Goal: Check status: Check status

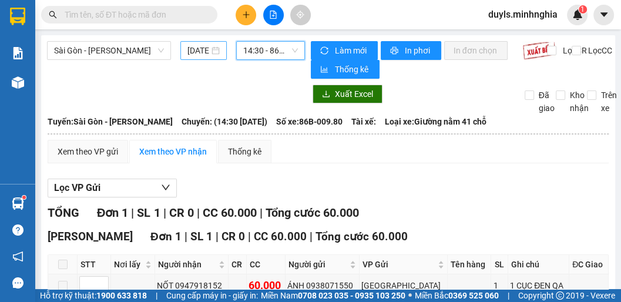
click at [193, 49] on input "[DATE]" at bounding box center [198, 50] width 22 height 13
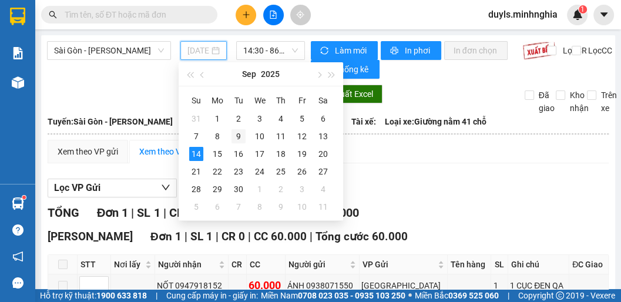
click at [231, 133] on div "9" at bounding box center [238, 136] width 14 height 14
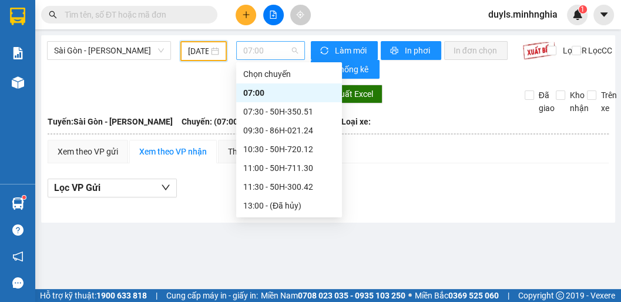
click at [263, 54] on span "07:00" at bounding box center [270, 51] width 55 height 18
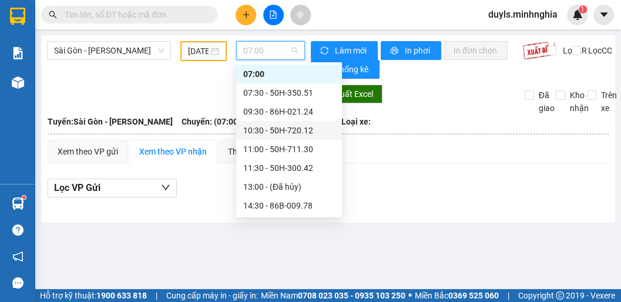
scroll to position [66, 0]
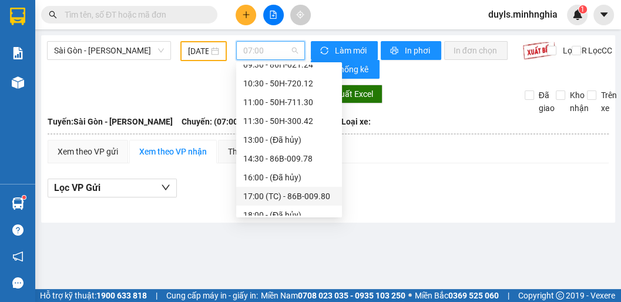
click at [274, 198] on div "17:00 (TC) - 86B-009.80" at bounding box center [289, 196] width 92 height 13
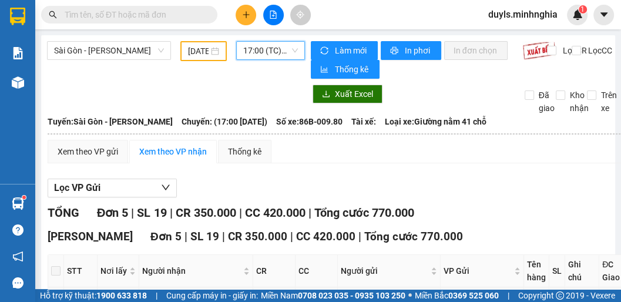
click at [201, 54] on input "[DATE]" at bounding box center [198, 51] width 21 height 13
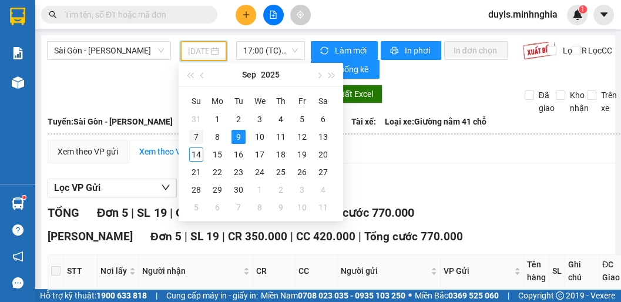
click at [197, 134] on div "7" at bounding box center [196, 137] width 14 height 14
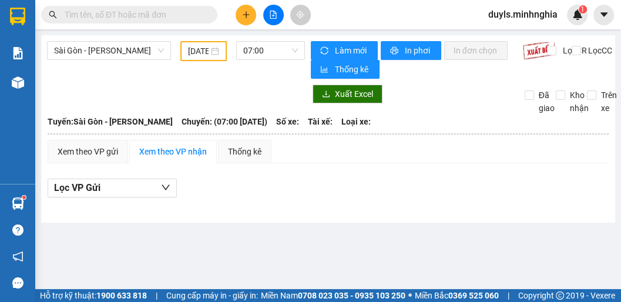
click at [263, 40] on div "[GEOGRAPHIC_DATA] - [PERSON_NAME][GEOGRAPHIC_DATA] [DATE] 07:00 [PERSON_NAME] m…" at bounding box center [328, 128] width 574 height 187
click at [268, 56] on span "07:00" at bounding box center [270, 51] width 55 height 18
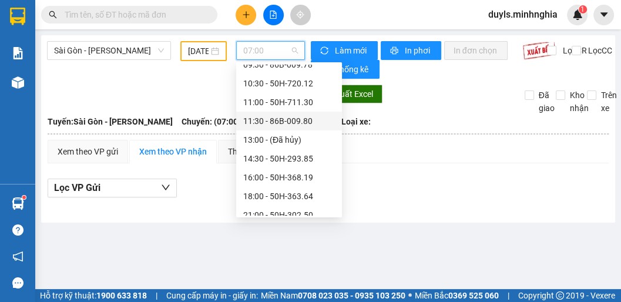
scroll to position [113, 0]
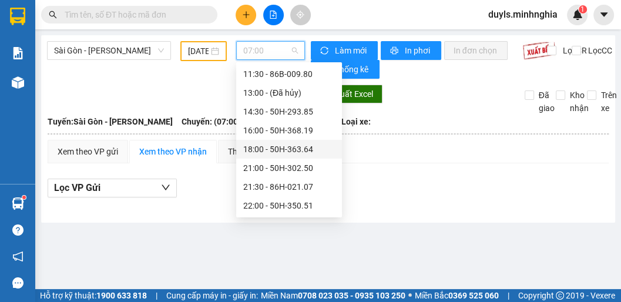
click at [268, 147] on div "18:00 - 50H-363.64" at bounding box center [289, 149] width 92 height 13
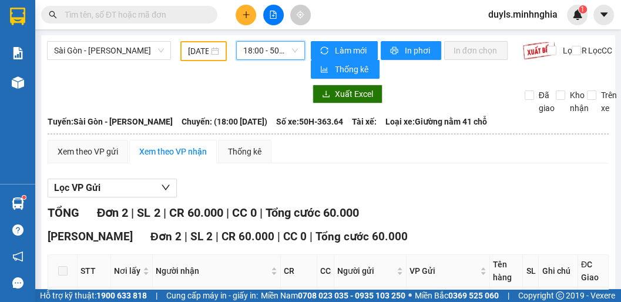
click at [256, 54] on span "18:00 - 50H-363.64" at bounding box center [270, 51] width 55 height 18
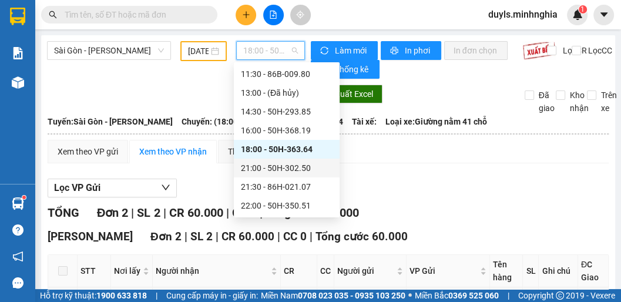
click at [269, 167] on div "21:00 - 50H-302.50" at bounding box center [287, 168] width 92 height 13
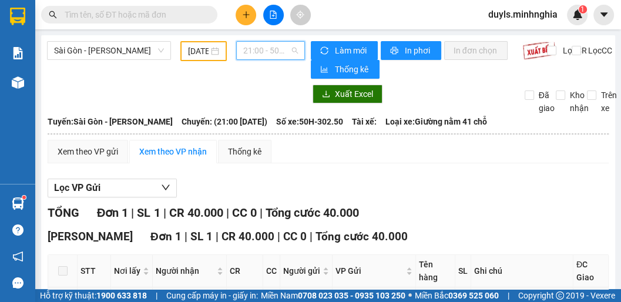
click at [263, 48] on span "21:00 - 50H-302.50" at bounding box center [270, 51] width 55 height 18
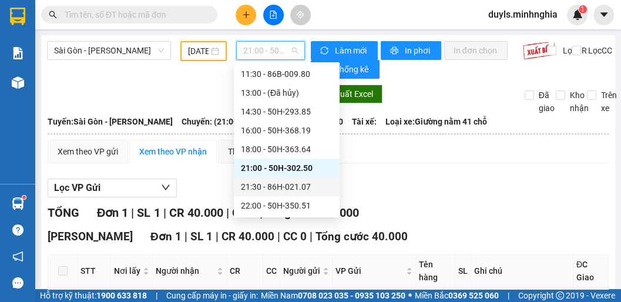
click at [267, 186] on div "21:30 - 86H-021.07" at bounding box center [287, 186] width 92 height 13
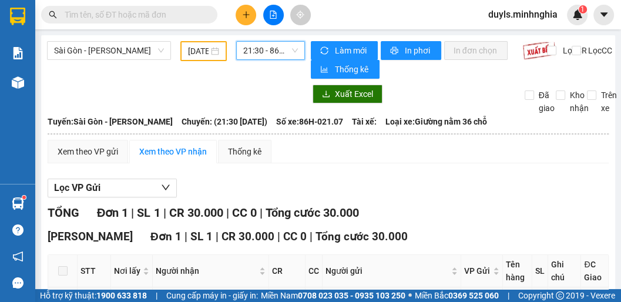
click at [263, 52] on span "21:30 - 86H-021.07" at bounding box center [270, 51] width 55 height 18
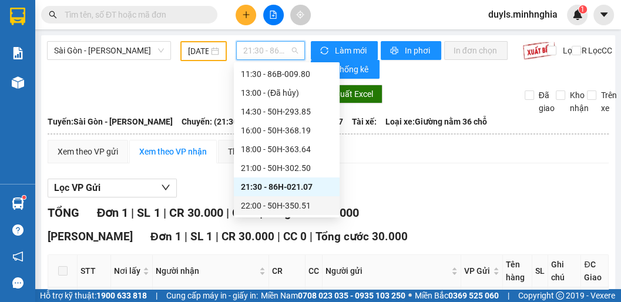
click at [271, 203] on div "22:00 - 50H-350.51" at bounding box center [287, 205] width 92 height 13
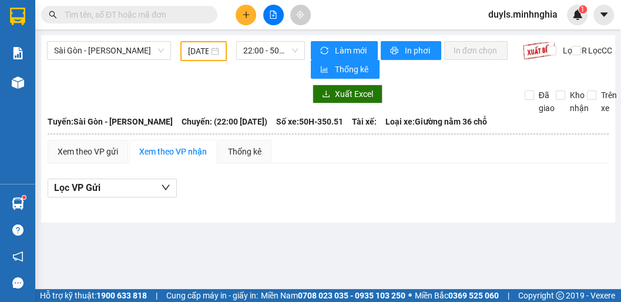
click at [267, 61] on div "Sài Gòn - [PERSON_NAME] Rí [DATE] 22:00 - 50H-350.51" at bounding box center [176, 60] width 258 height 38
click at [267, 52] on span "22:00 - 50H-350.51" at bounding box center [270, 51] width 55 height 18
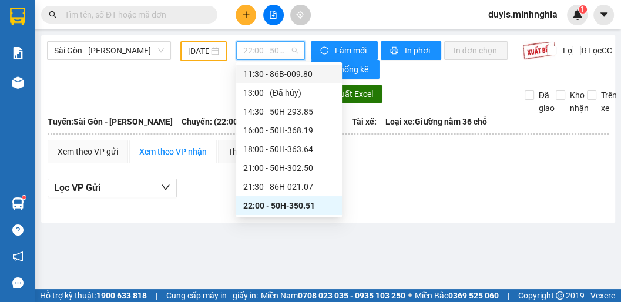
click at [275, 79] on div "11:30 - 86B-009.80" at bounding box center [289, 74] width 92 height 13
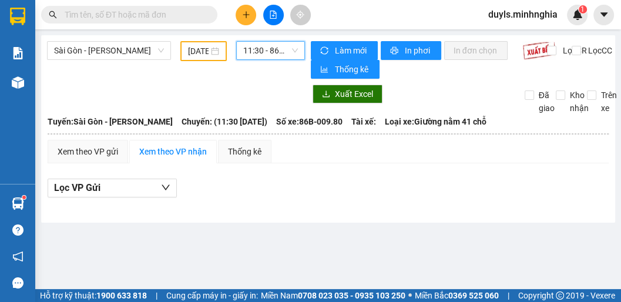
click at [251, 49] on span "11:30 - 86B-009.80" at bounding box center [270, 51] width 55 height 18
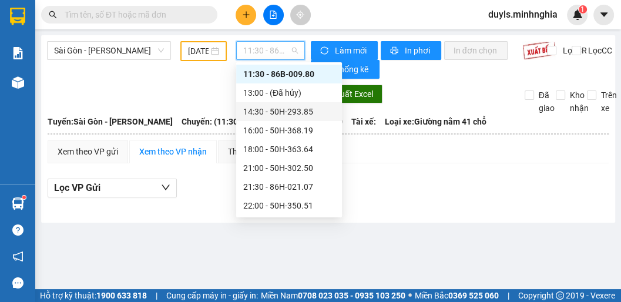
scroll to position [66, 0]
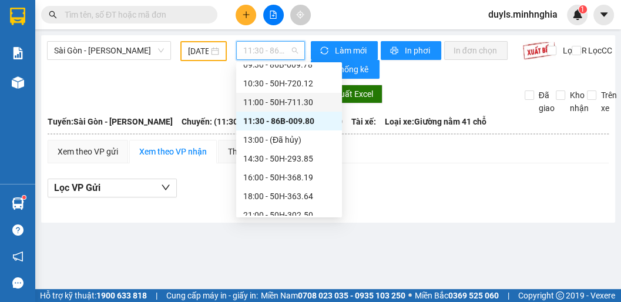
click at [282, 105] on div "11:00 - 50H-711.30" at bounding box center [289, 102] width 92 height 13
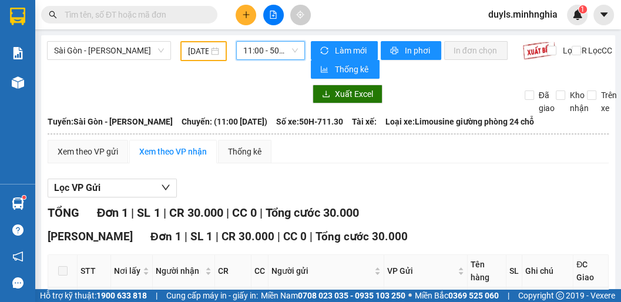
click at [204, 52] on input "[DATE]" at bounding box center [198, 51] width 21 height 13
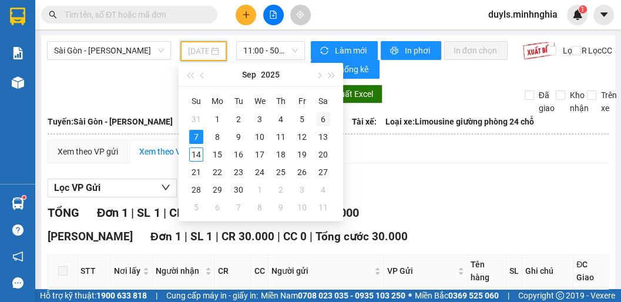
click at [321, 120] on div "6" at bounding box center [323, 119] width 14 height 14
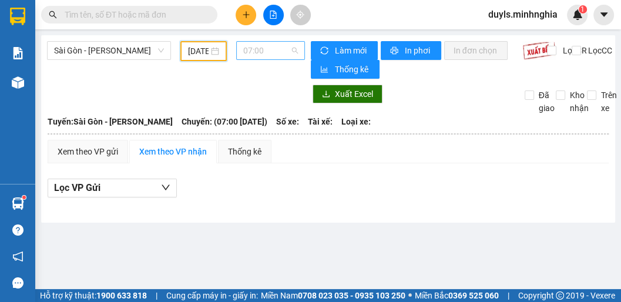
click at [270, 57] on span "07:00" at bounding box center [270, 51] width 55 height 18
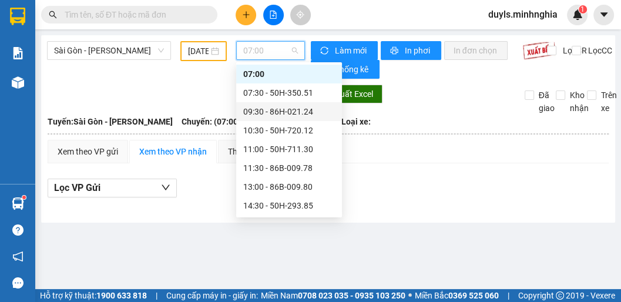
scroll to position [66, 0]
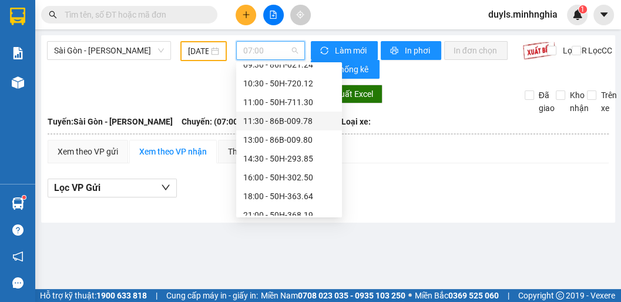
click at [275, 122] on div "11:30 - 86B-009.78" at bounding box center [289, 121] width 92 height 13
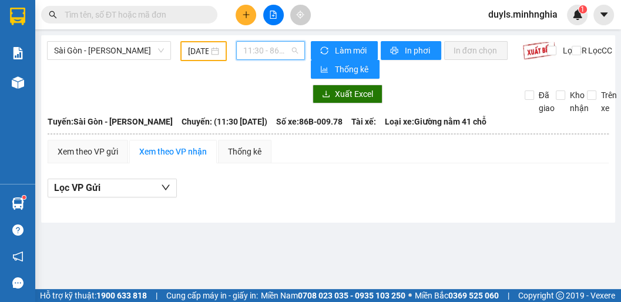
click at [256, 49] on span "11:30 - 86B-009.78" at bounding box center [270, 51] width 55 height 18
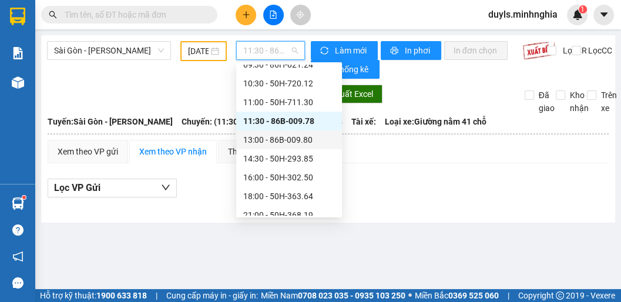
click at [275, 142] on div "13:00 - 86B-009.80" at bounding box center [289, 139] width 92 height 13
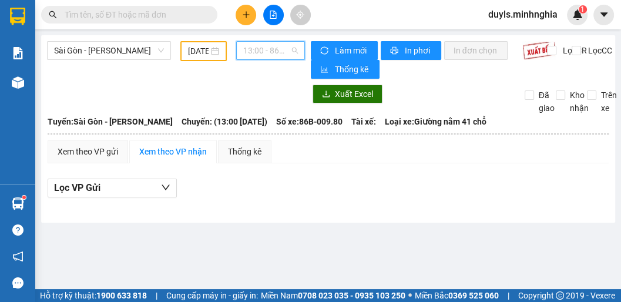
click at [256, 45] on span "13:00 - 86B-009.80" at bounding box center [270, 51] width 55 height 18
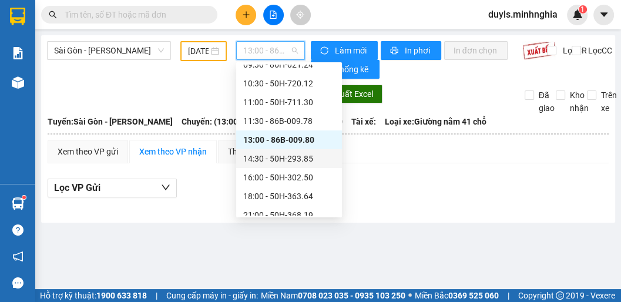
click at [279, 167] on div "14:30 - 50H-293.85" at bounding box center [289, 158] width 106 height 19
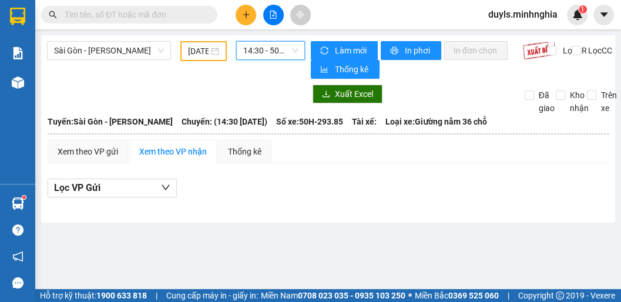
click at [260, 59] on span "14:30 - 50H-293.85" at bounding box center [270, 51] width 55 height 18
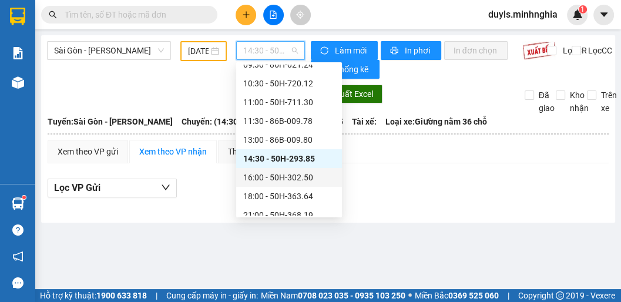
click at [268, 176] on div "16:00 - 50H-302.50" at bounding box center [289, 177] width 92 height 13
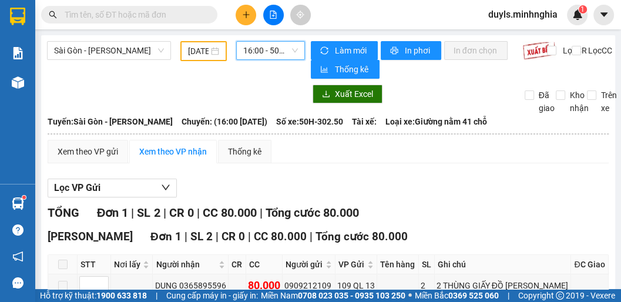
drag, startPoint x: 264, startPoint y: 51, endPoint x: 268, endPoint y: 64, distance: 14.0
click at [265, 51] on span "16:00 - 50H-302.50" at bounding box center [270, 51] width 55 height 18
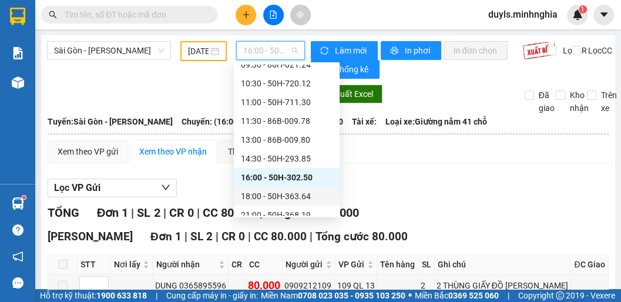
click at [295, 202] on div "18:00 - 50H-363.64" at bounding box center [287, 196] width 92 height 13
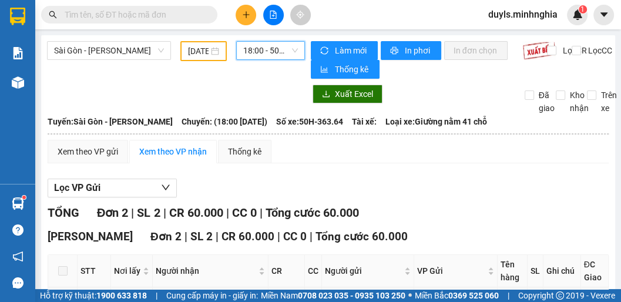
click at [251, 56] on span "18:00 - 50H-363.64" at bounding box center [270, 51] width 55 height 18
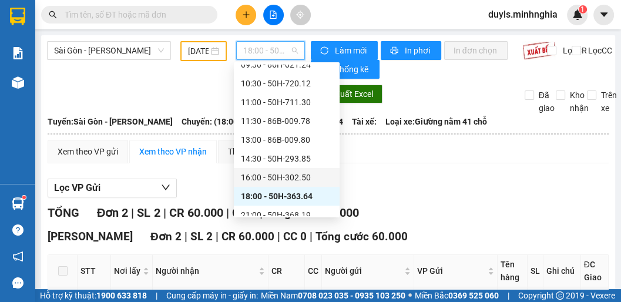
scroll to position [113, 0]
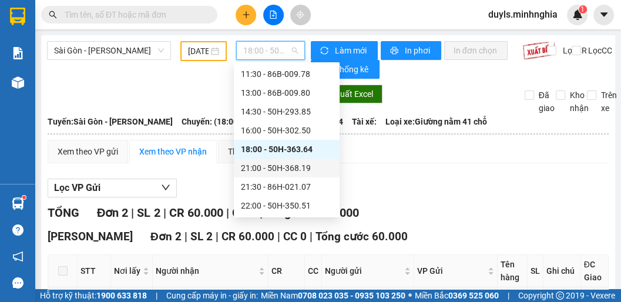
click at [275, 172] on div "21:00 - 50H-368.19" at bounding box center [287, 168] width 92 height 13
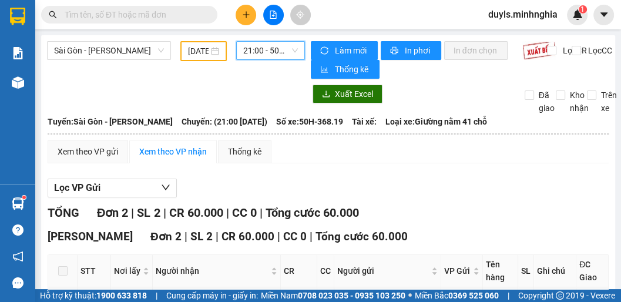
click at [266, 49] on span "21:00 - 50H-368.19" at bounding box center [270, 51] width 55 height 18
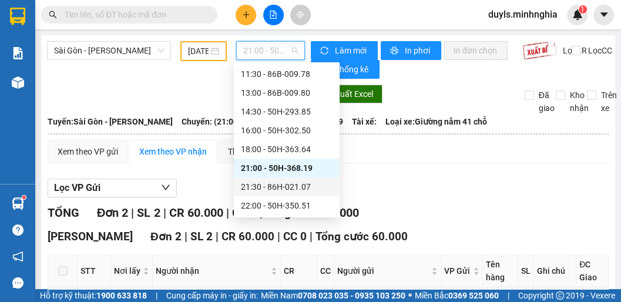
click at [291, 193] on div "21:30 - 86H-021.07" at bounding box center [287, 186] width 92 height 13
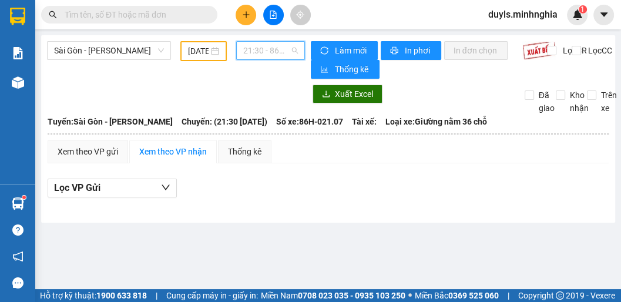
click at [283, 55] on span "21:30 - 86H-021.07" at bounding box center [270, 51] width 55 height 18
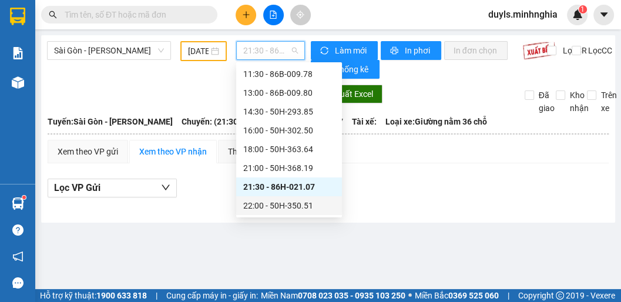
click at [283, 206] on div "22:00 - 50H-350.51" at bounding box center [289, 205] width 92 height 13
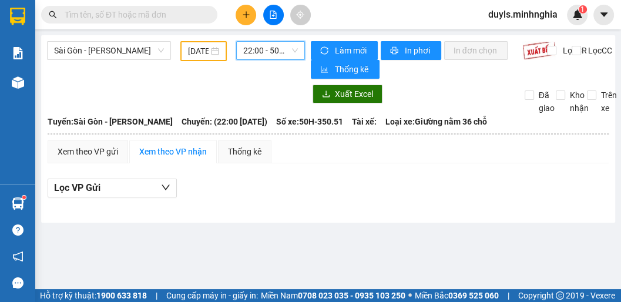
click at [198, 53] on input "[DATE]" at bounding box center [198, 51] width 21 height 13
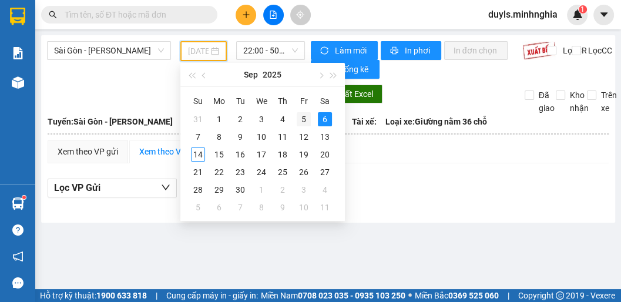
click at [297, 120] on div "5" at bounding box center [304, 119] width 14 height 14
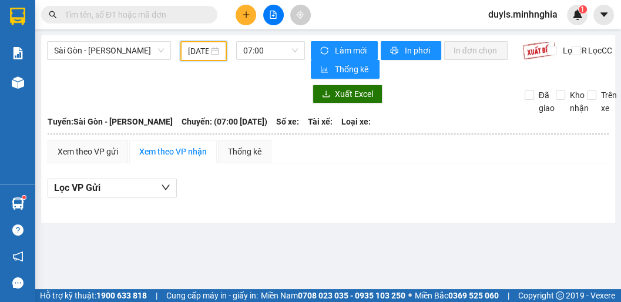
click at [204, 58] on div "[DATE]" at bounding box center [203, 51] width 46 height 20
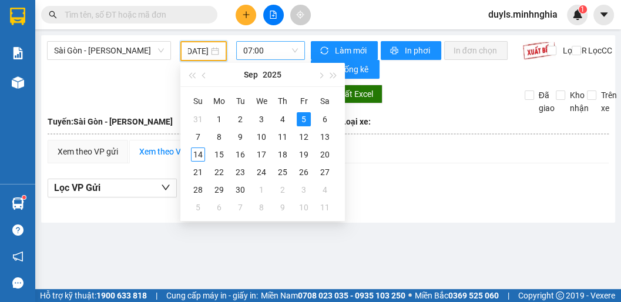
click at [273, 54] on span "07:00" at bounding box center [270, 51] width 55 height 18
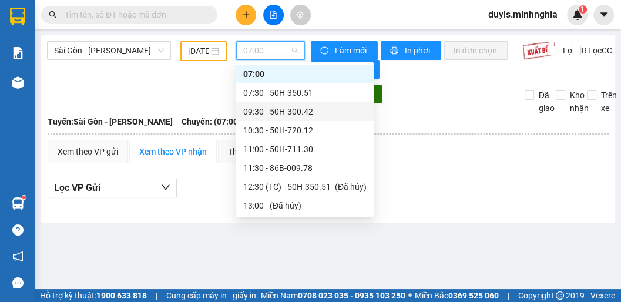
scroll to position [160, 0]
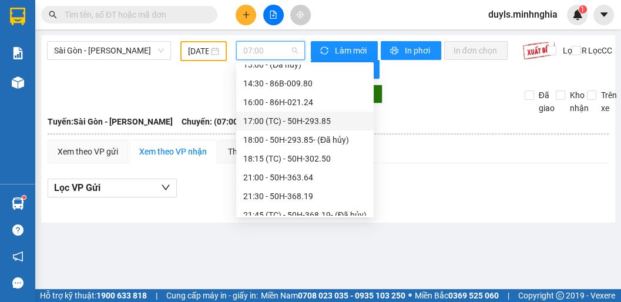
click at [288, 121] on div "17:00 (TC) - 50H-293.85" at bounding box center [304, 121] width 123 height 13
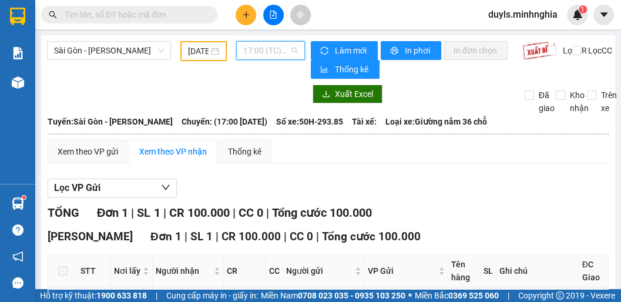
click at [254, 51] on span "17:00 (TC) - 50H-293.85" at bounding box center [270, 51] width 55 height 18
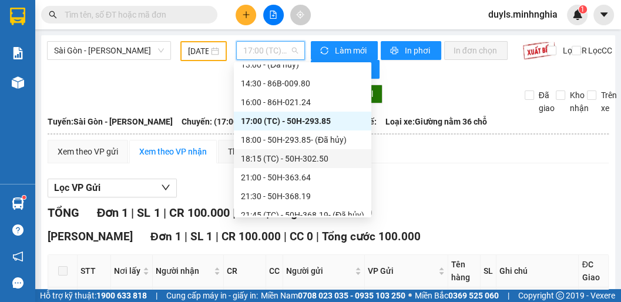
click at [284, 161] on div "18:15 (TC) - 50H-302.50" at bounding box center [302, 158] width 123 height 13
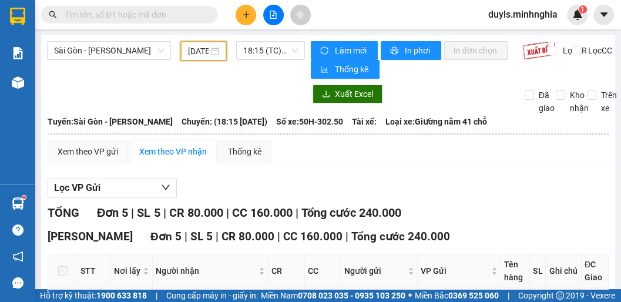
click at [189, 45] on input "[DATE]" at bounding box center [198, 51] width 21 height 13
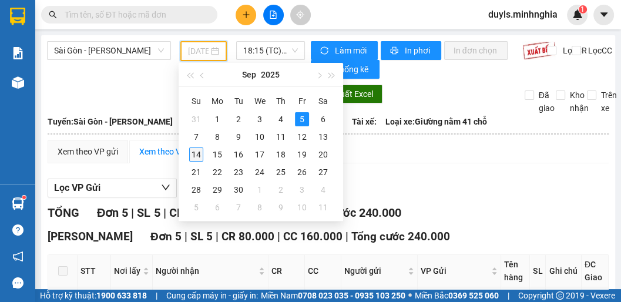
click at [196, 155] on div "14" at bounding box center [196, 154] width 14 height 14
type input "[DATE]"
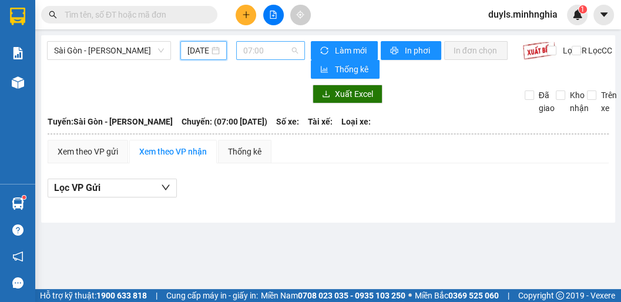
click at [272, 54] on span "07:00" at bounding box center [270, 51] width 55 height 18
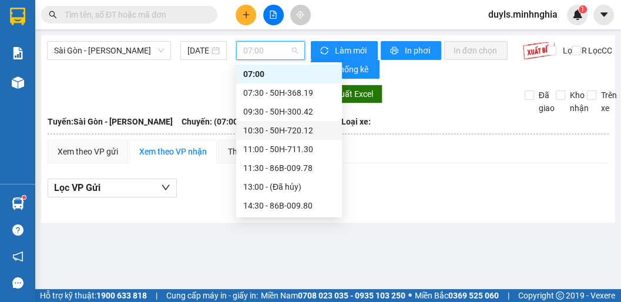
scroll to position [113, 0]
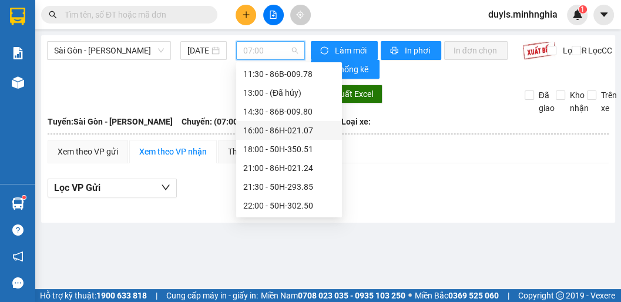
click at [293, 127] on div "16:00 - 86H-021.07" at bounding box center [289, 130] width 92 height 13
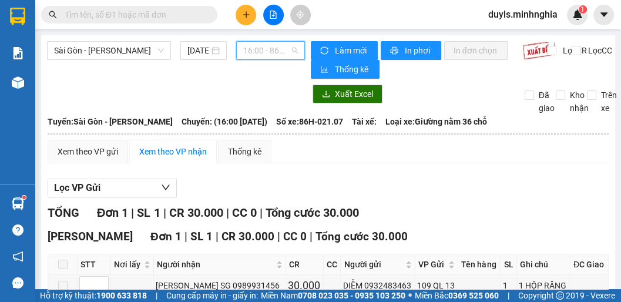
click at [270, 49] on span "16:00 - 86H-021.07" at bounding box center [270, 51] width 55 height 18
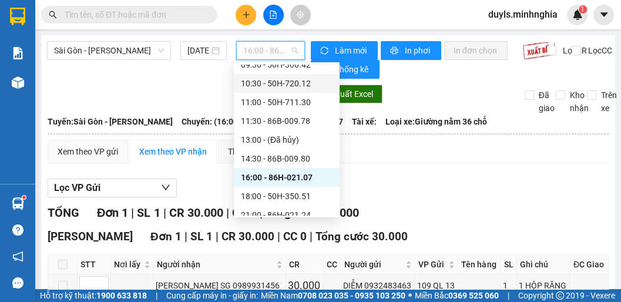
scroll to position [19, 0]
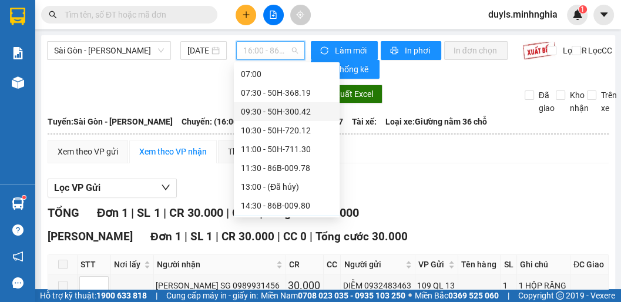
click at [290, 110] on div "09:30 - 50H-300.42" at bounding box center [287, 111] width 92 height 13
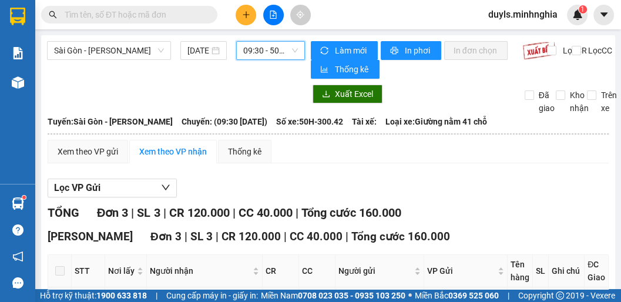
click at [258, 55] on span "09:30 - 50H-300.42" at bounding box center [270, 51] width 55 height 18
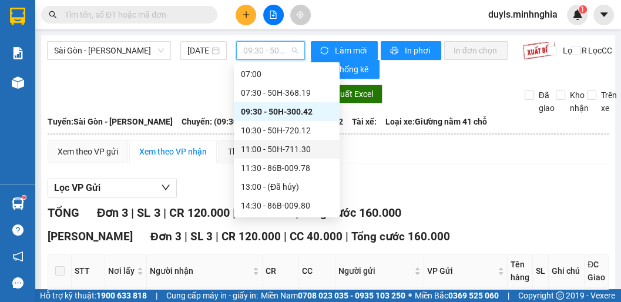
scroll to position [113, 0]
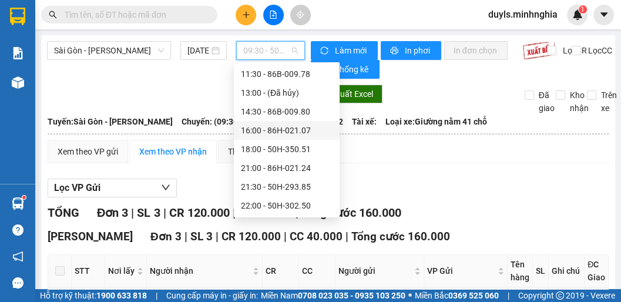
click at [283, 132] on div "16:00 - 86H-021.07" at bounding box center [287, 130] width 92 height 13
